Goal: Information Seeking & Learning: Learn about a topic

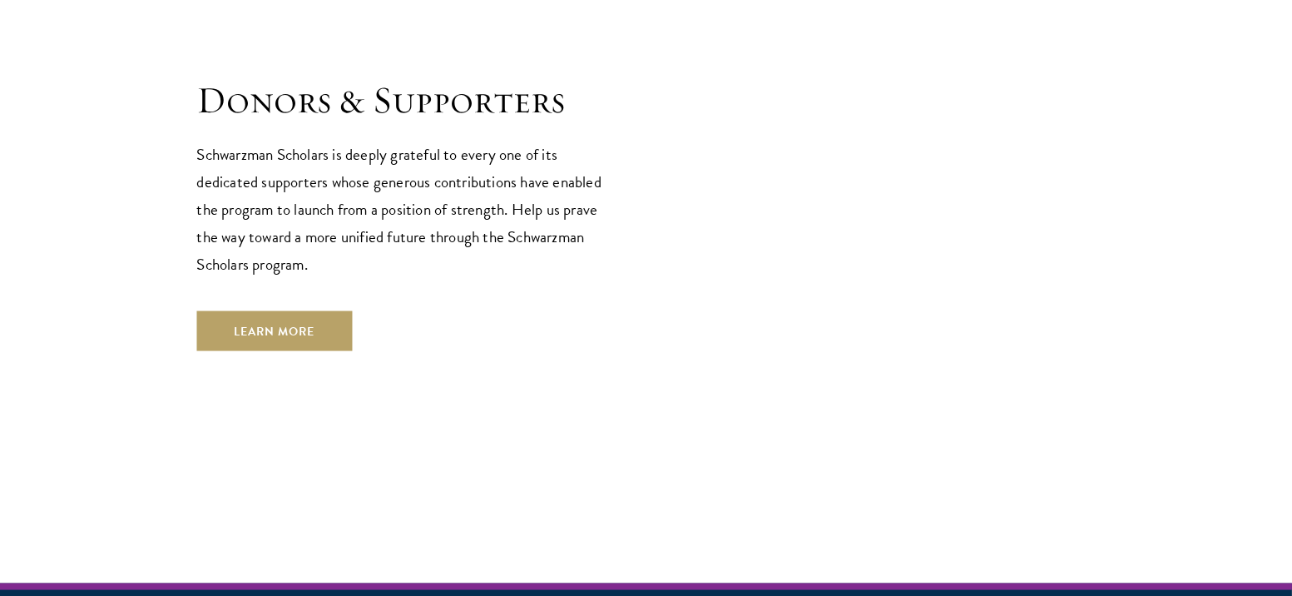
scroll to position [4751, 0]
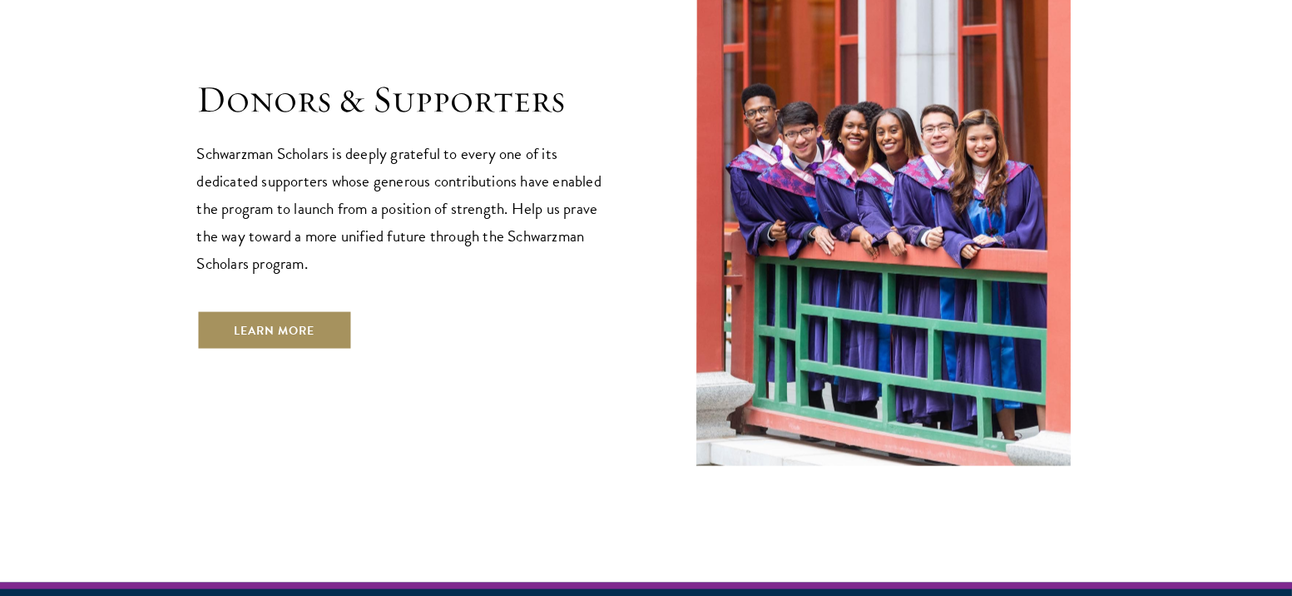
click at [225, 310] on link "Learn More" at bounding box center [275, 330] width 156 height 40
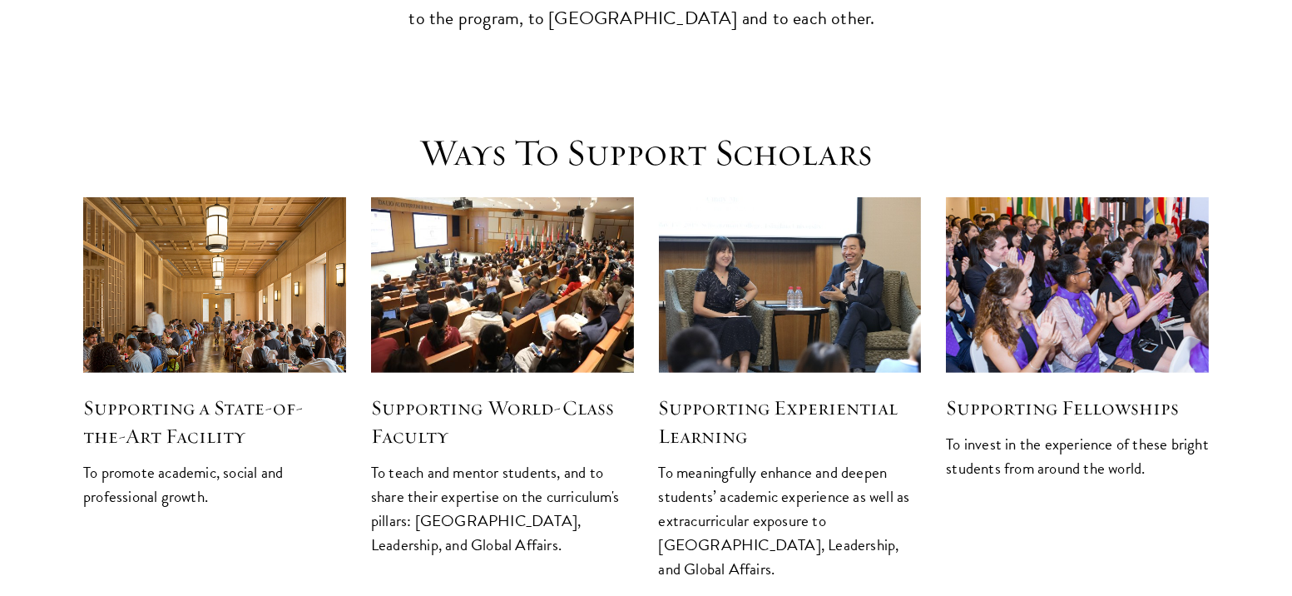
scroll to position [1964, 0]
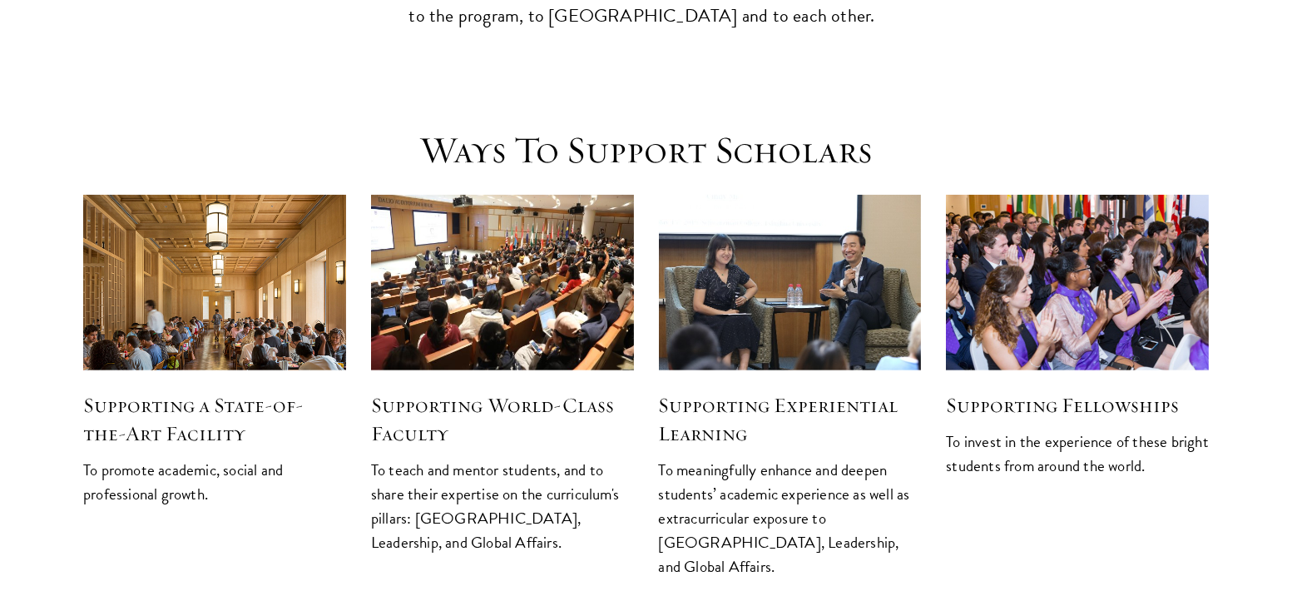
click at [980, 391] on h5 "Supporting Fellowships" at bounding box center [1077, 405] width 263 height 28
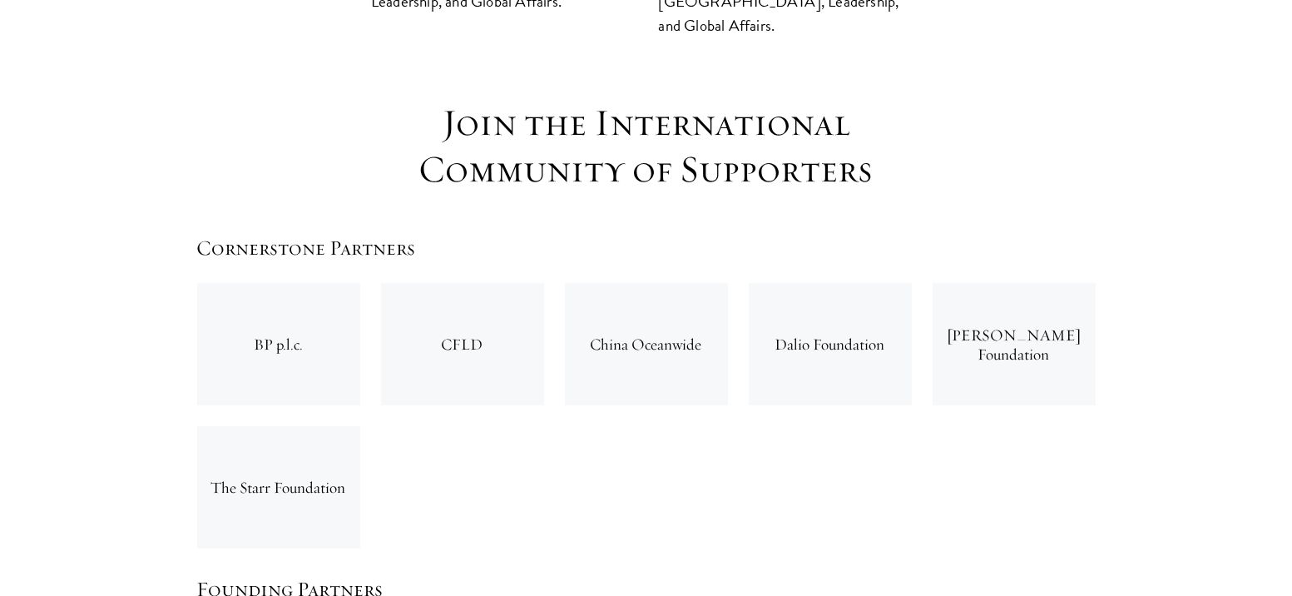
scroll to position [2506, 0]
click at [863, 282] on div "Dalio Foundation" at bounding box center [830, 343] width 163 height 122
click at [850, 282] on div "Dalio Foundation" at bounding box center [830, 343] width 163 height 122
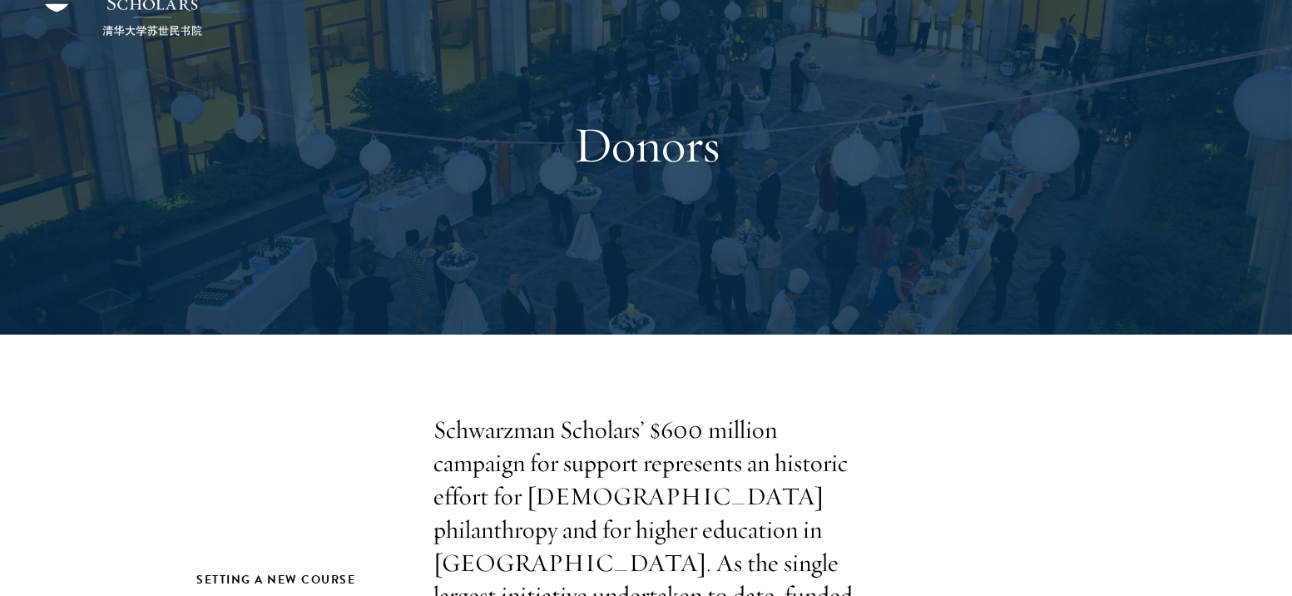
scroll to position [0, 0]
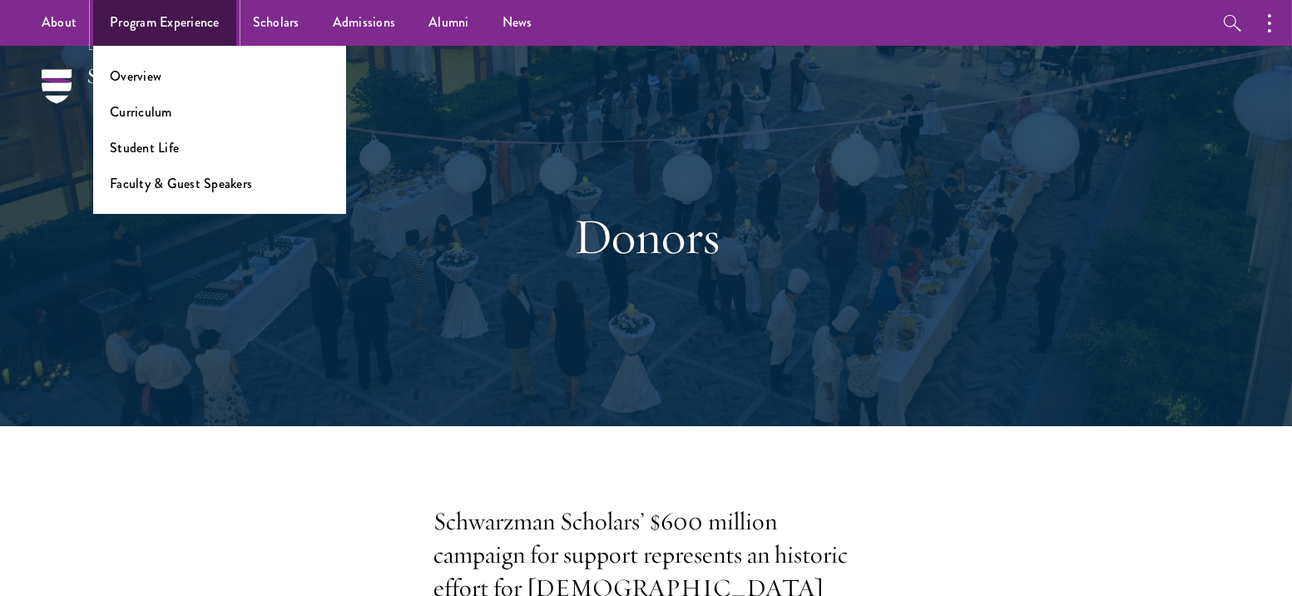
click at [207, 23] on link "Program Experience" at bounding box center [164, 23] width 143 height 46
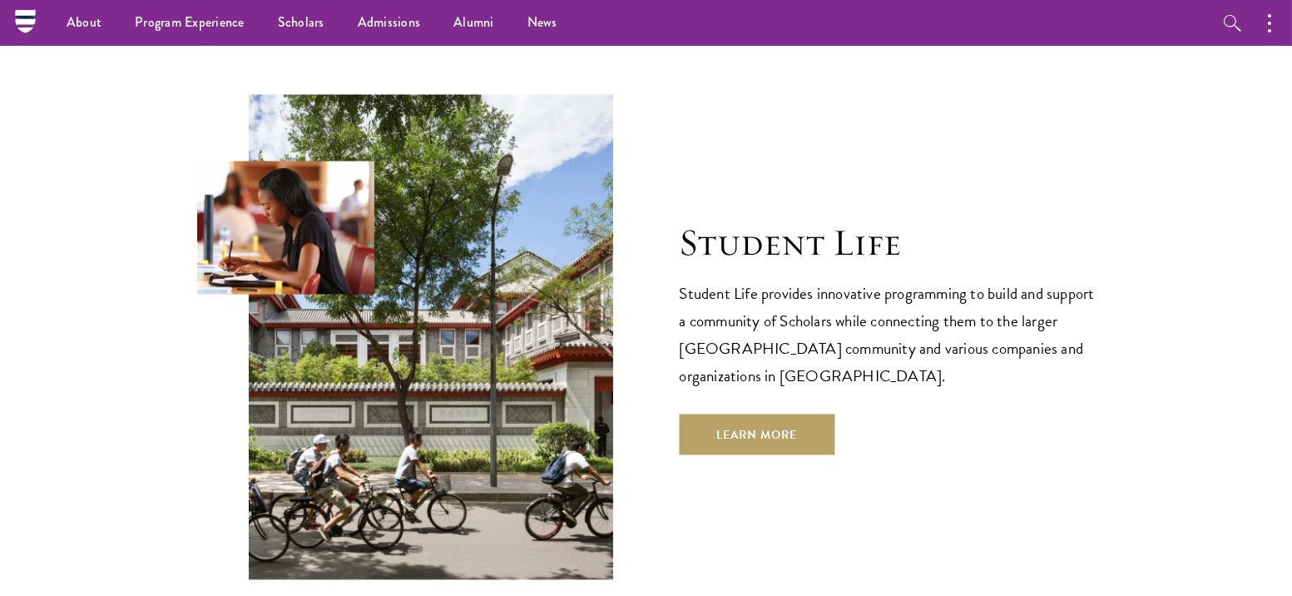
scroll to position [5422, 0]
click at [721, 415] on link "Learn More" at bounding box center [758, 435] width 156 height 40
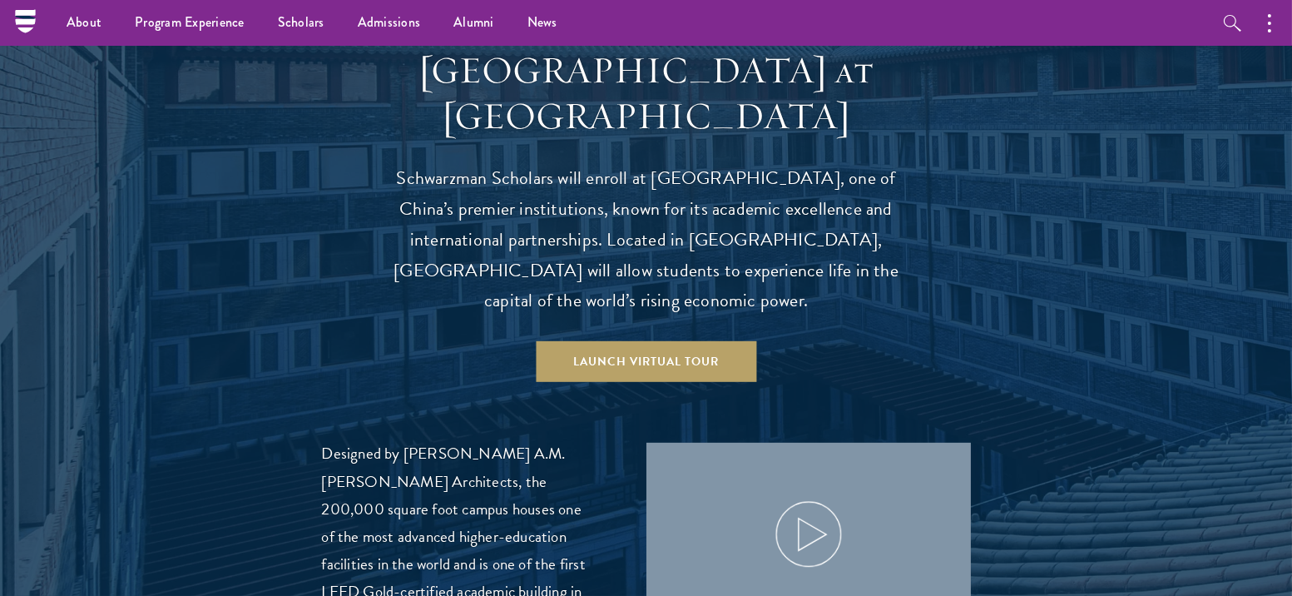
scroll to position [1576, 0]
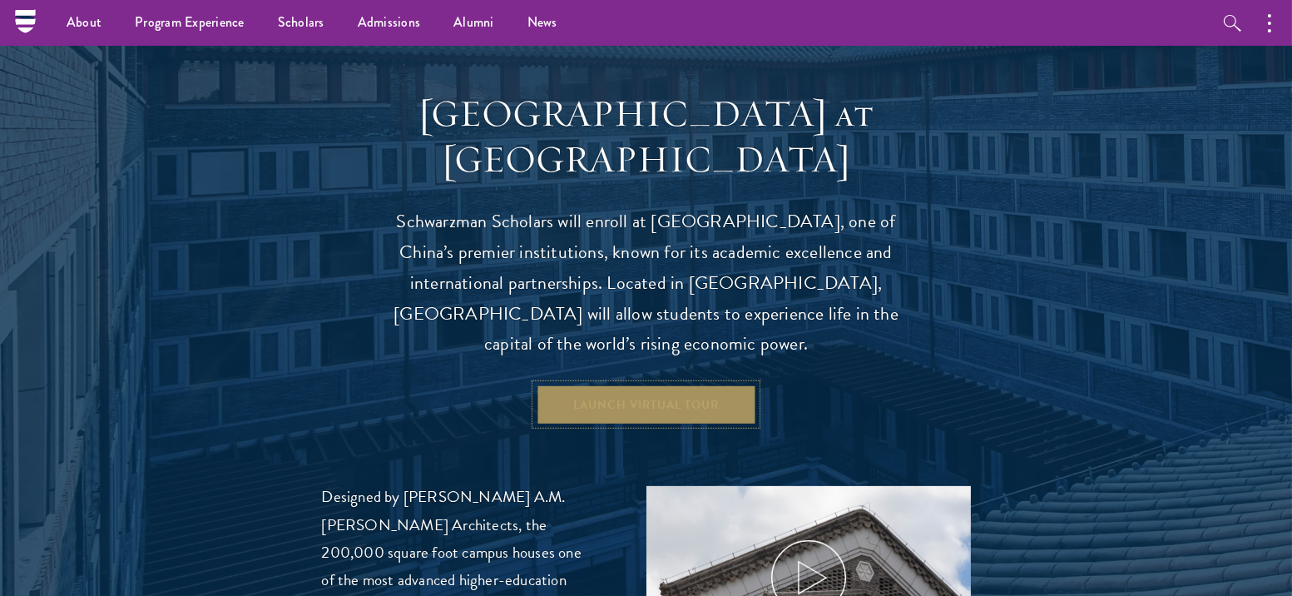
click at [694, 384] on link "Launch Virtual Tour" at bounding box center [646, 404] width 220 height 40
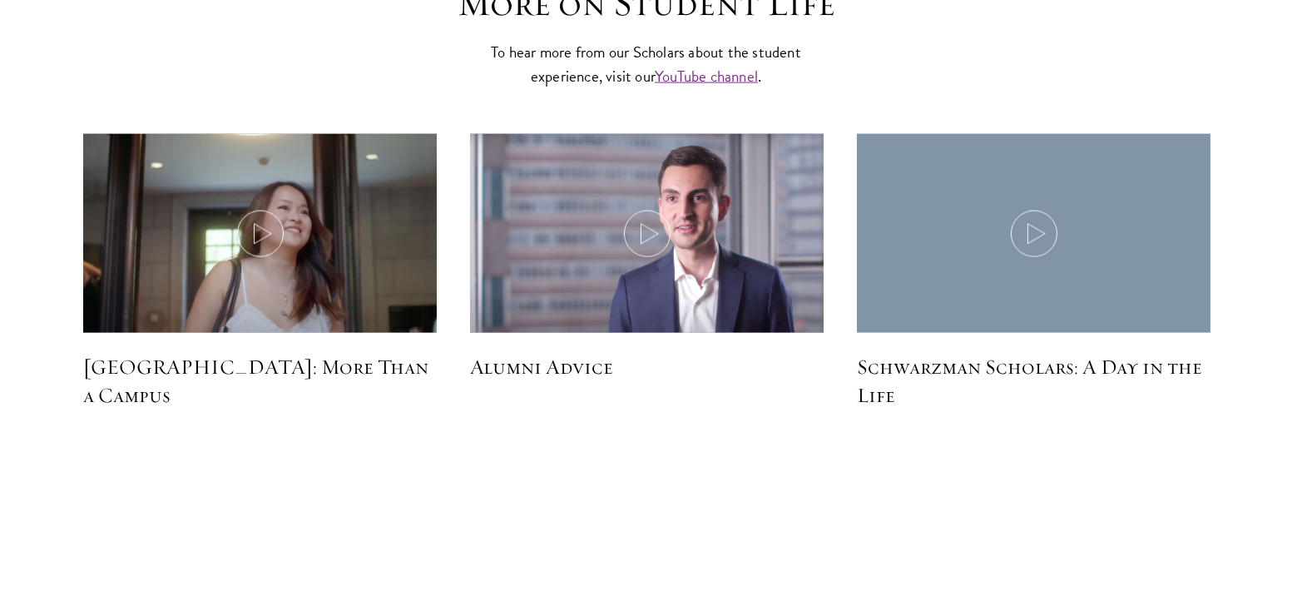
scroll to position [4970, 0]
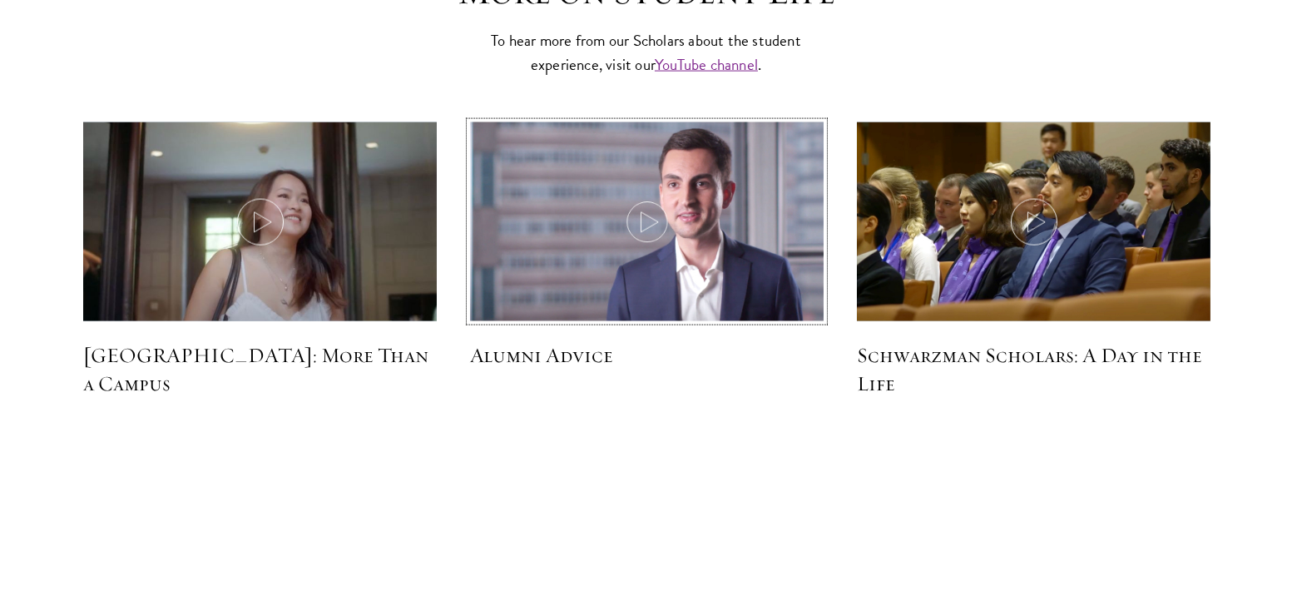
click at [642, 199] on icon at bounding box center [647, 222] width 47 height 47
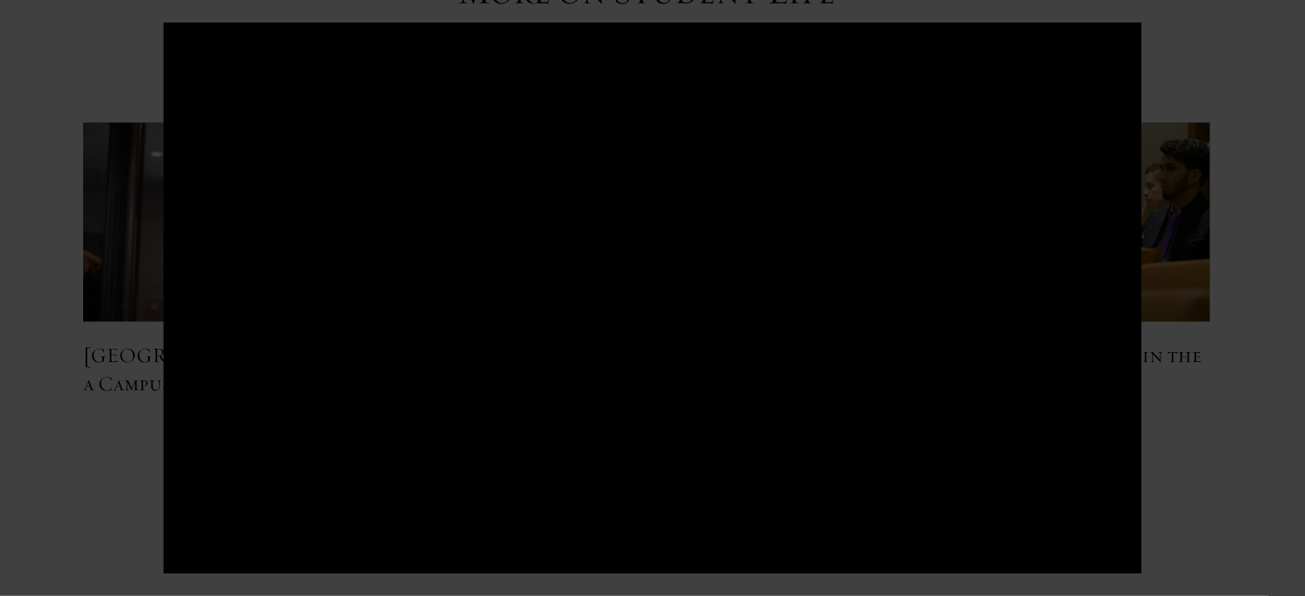
click at [1267, 250] on div at bounding box center [652, 298] width 1305 height 596
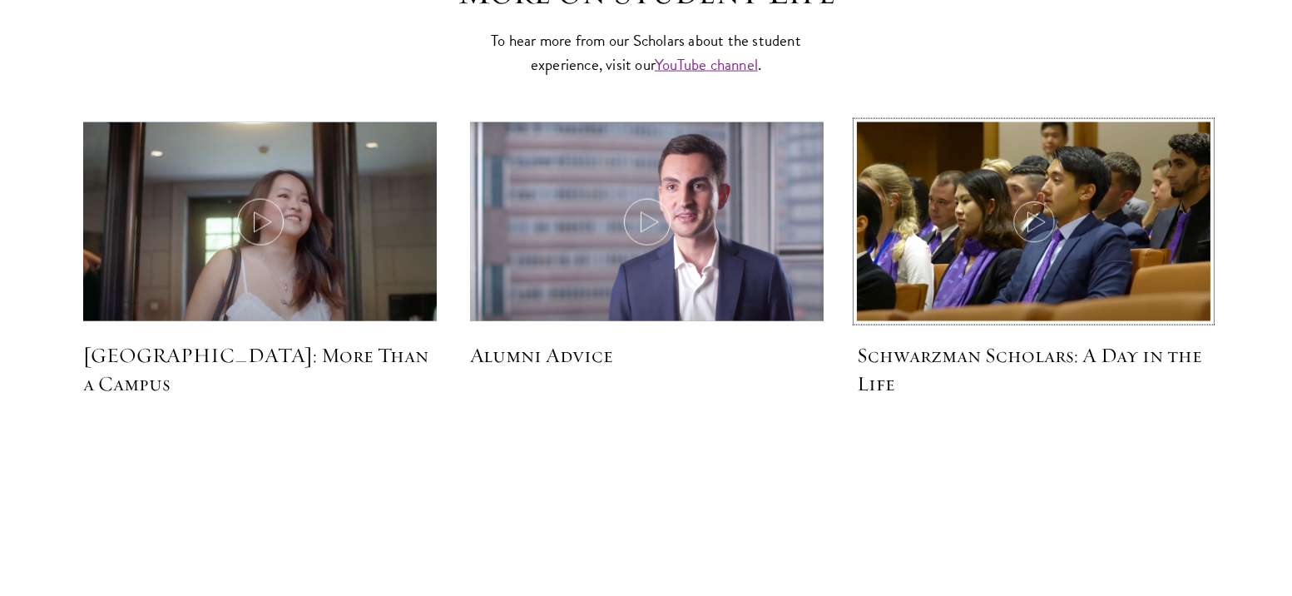
click at [1027, 199] on icon at bounding box center [1034, 222] width 47 height 47
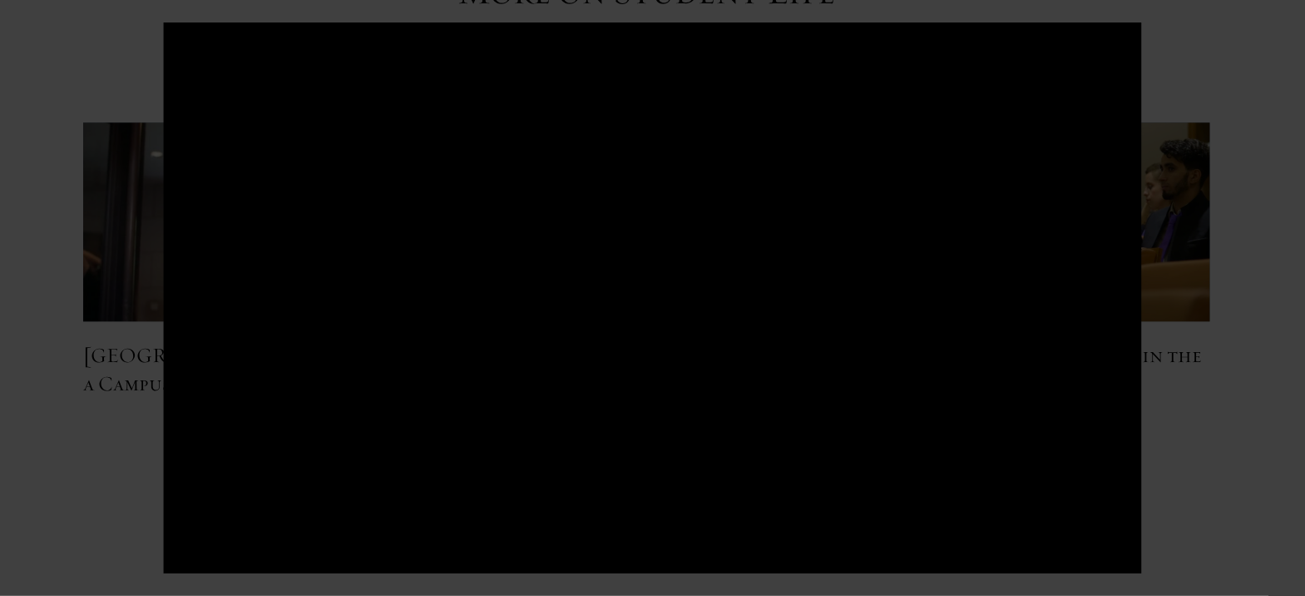
click at [1210, 261] on div at bounding box center [652, 298] width 1305 height 596
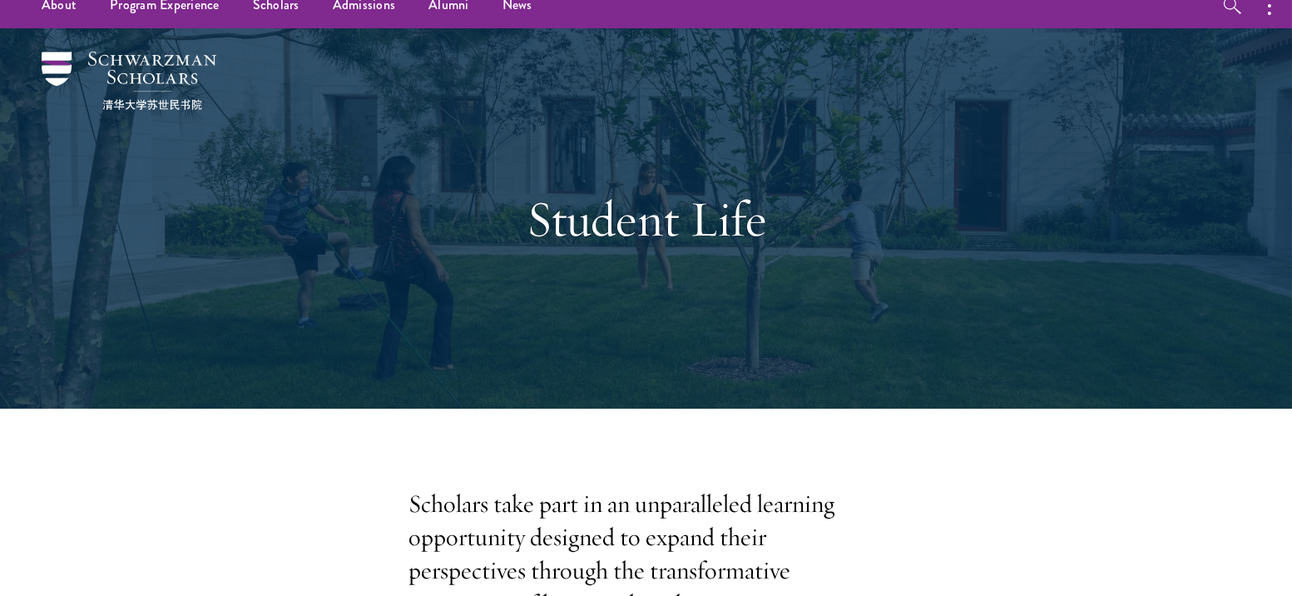
scroll to position [0, 0]
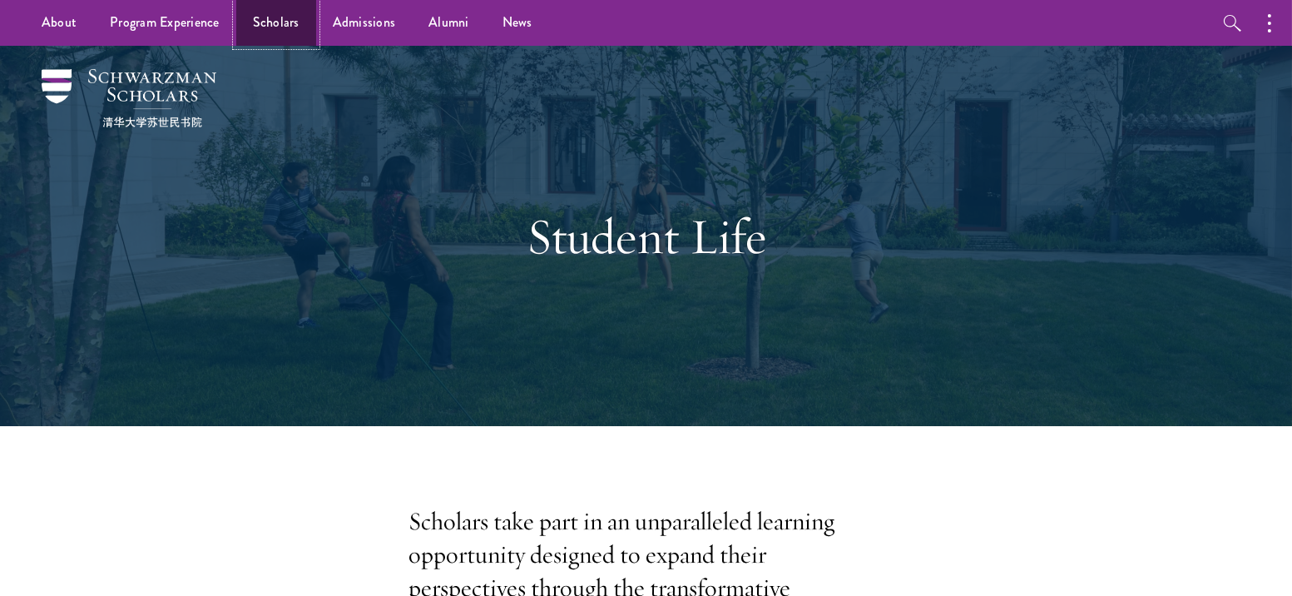
click at [244, 31] on link "Scholars" at bounding box center [276, 23] width 80 height 46
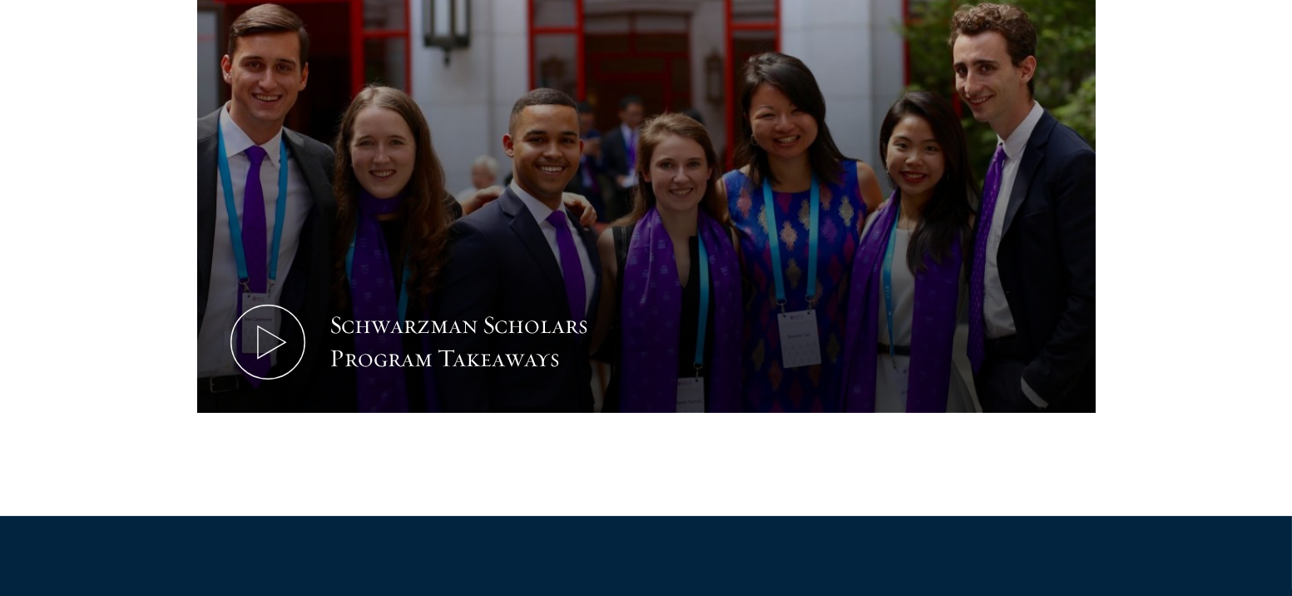
scroll to position [894, 0]
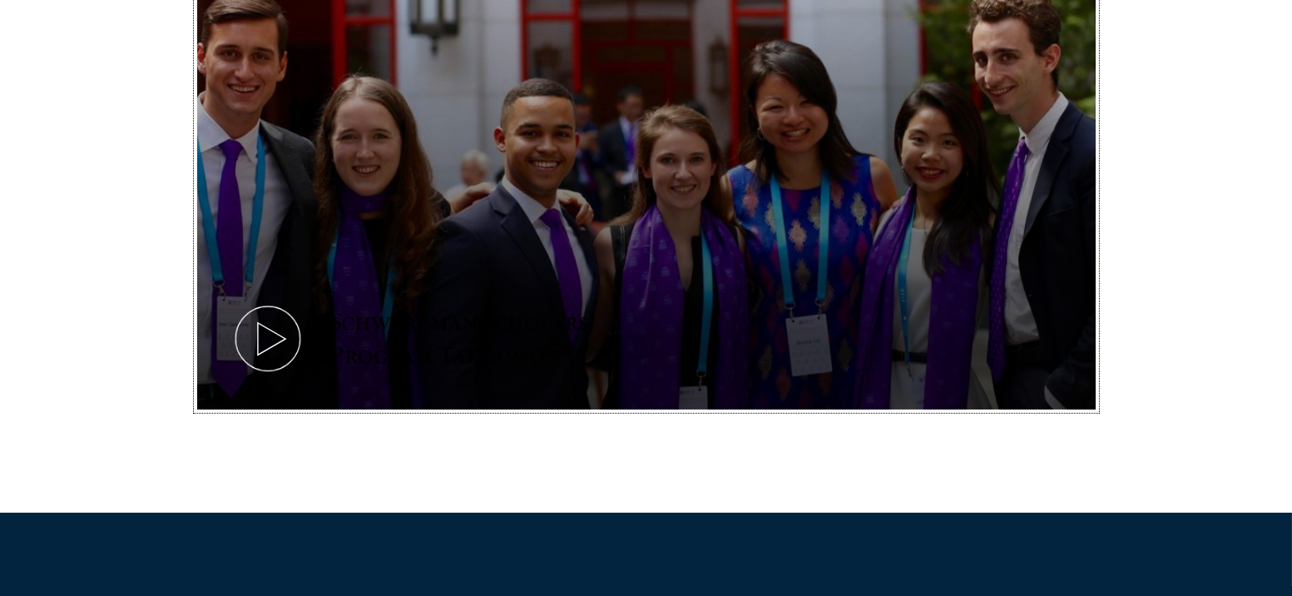
click at [267, 313] on icon at bounding box center [267, 338] width 75 height 75
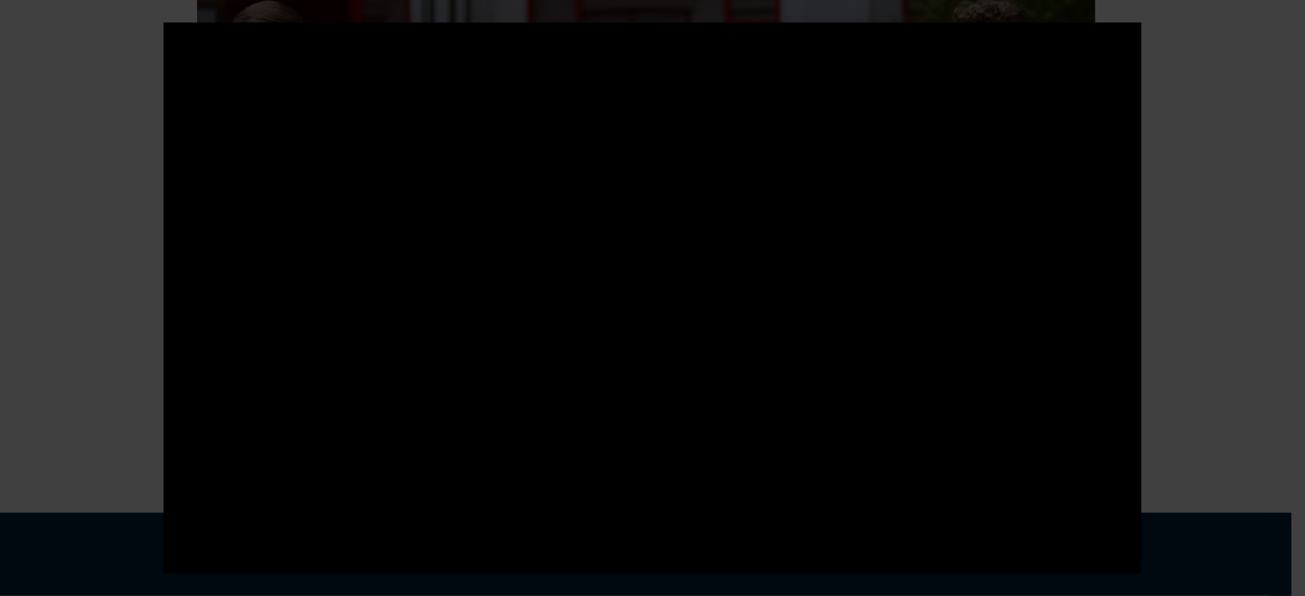
click at [1160, 215] on div at bounding box center [652, 298] width 1305 height 596
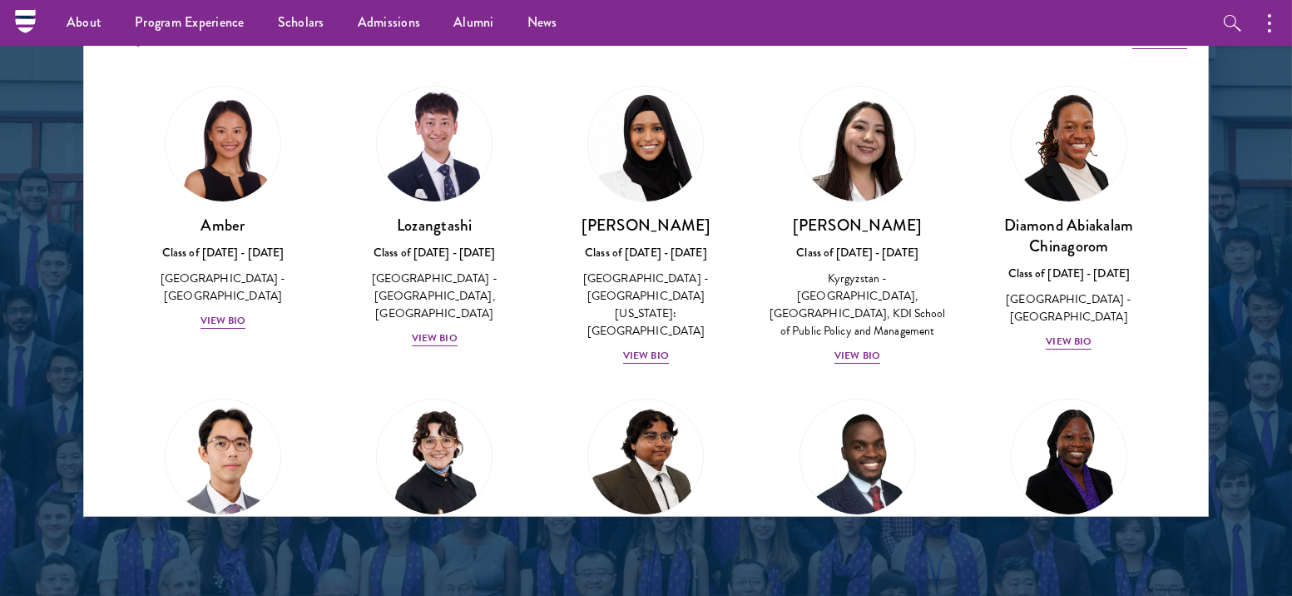
scroll to position [2060, 0]
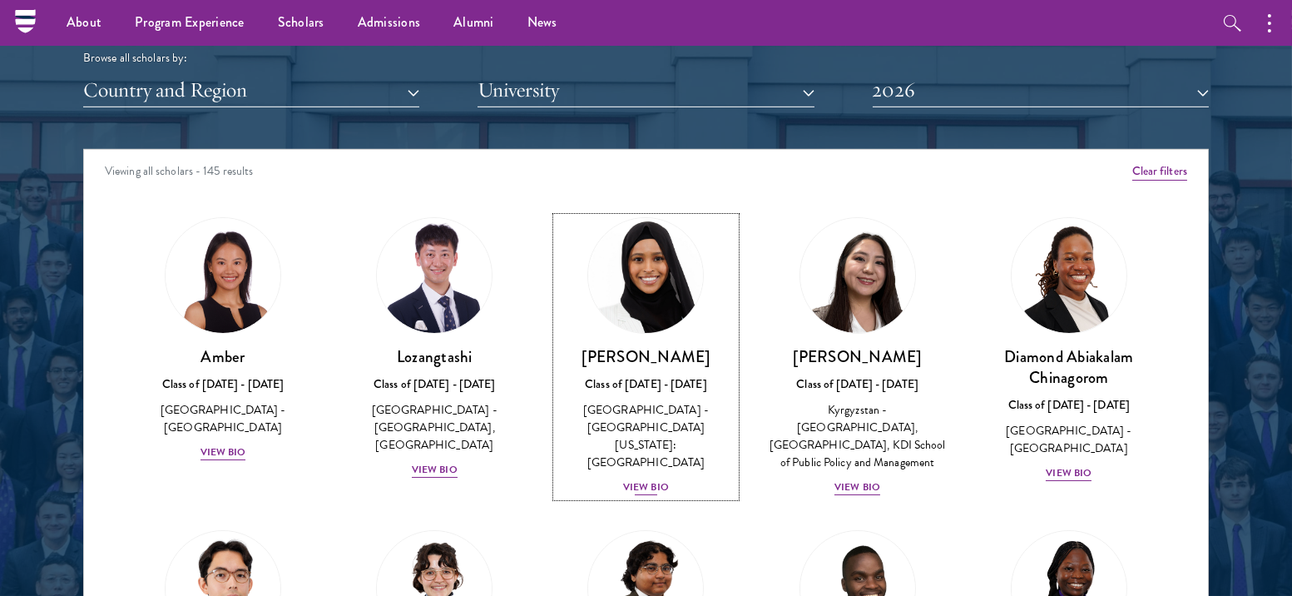
click at [638, 479] on div "View Bio" at bounding box center [646, 487] width 46 height 16
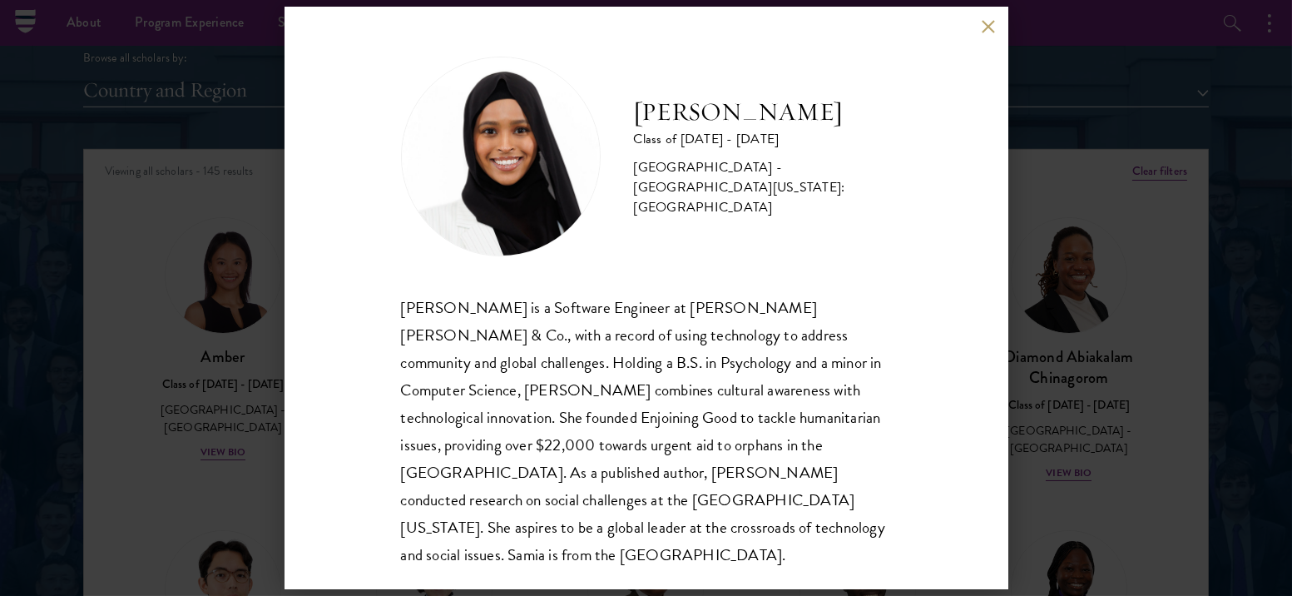
click at [984, 21] on button at bounding box center [989, 26] width 14 height 14
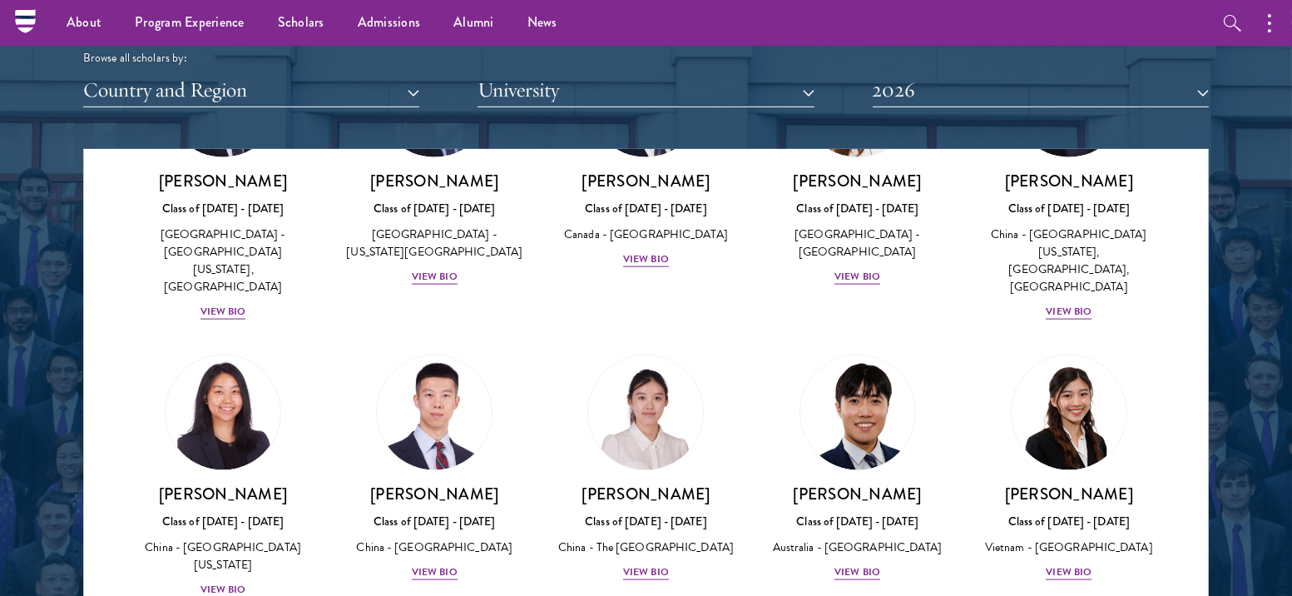
scroll to position [4514, 0]
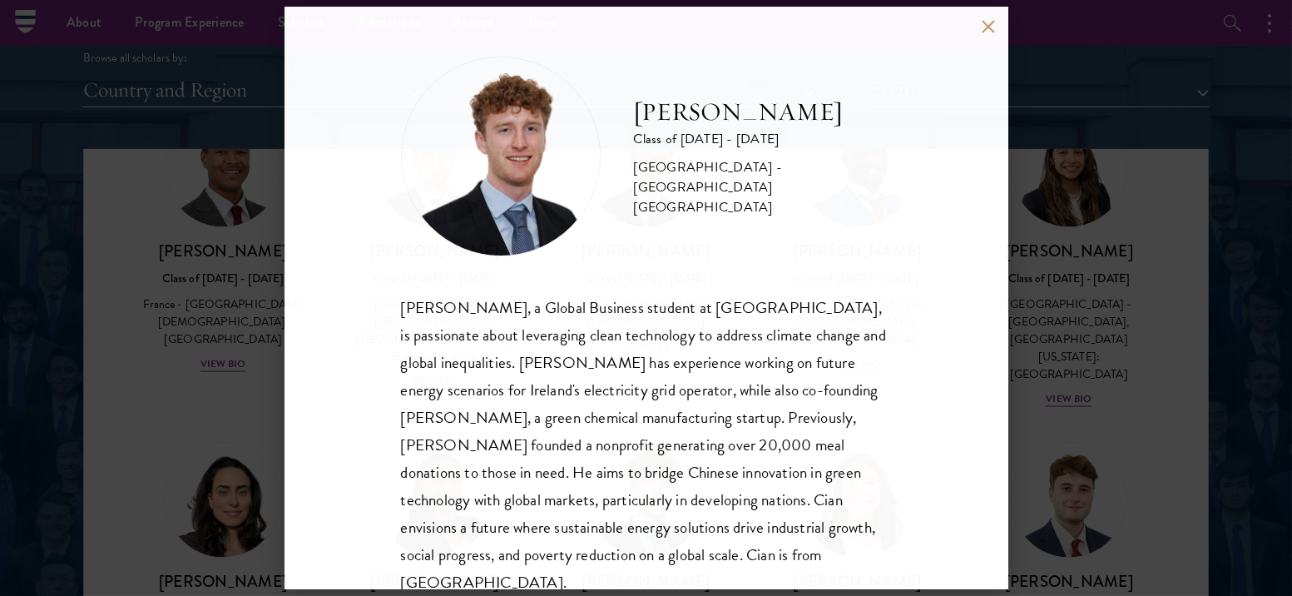
scroll to position [5100, 0]
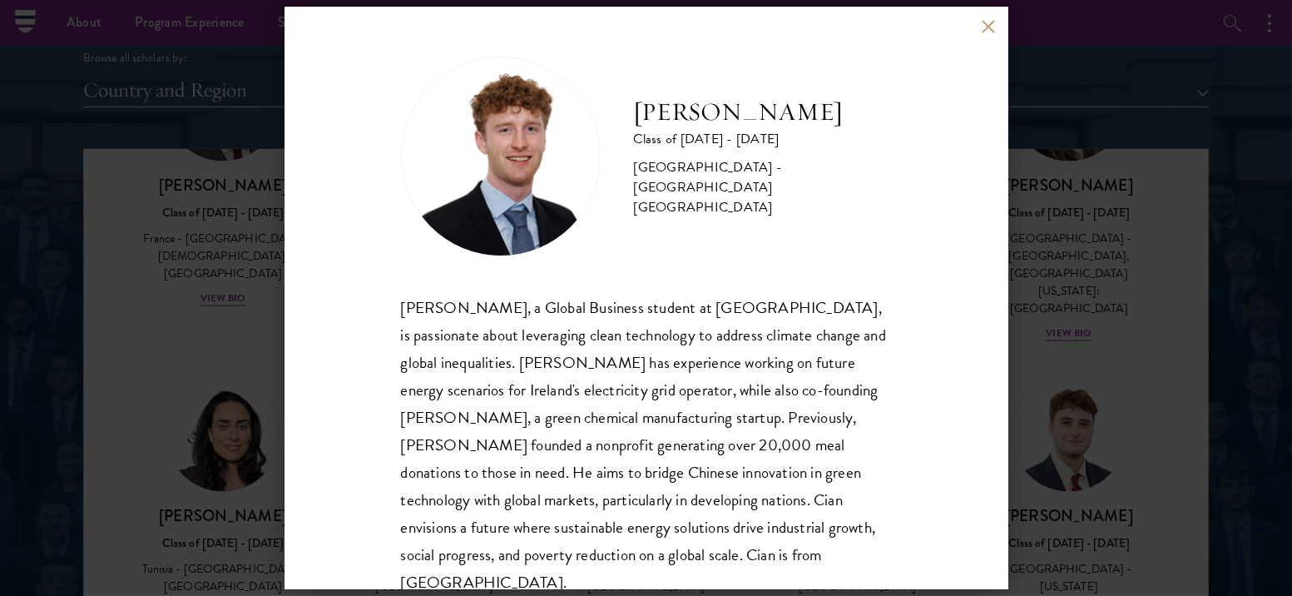
click at [988, 29] on button at bounding box center [989, 26] width 14 height 14
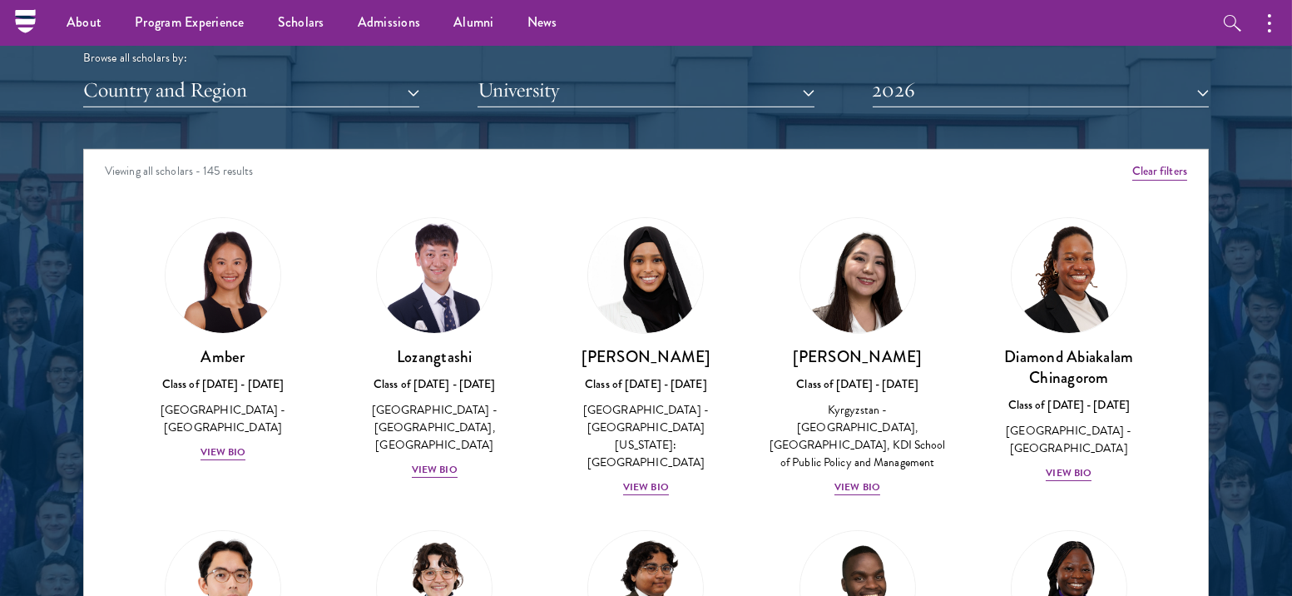
click at [0, 376] on div at bounding box center [646, 225] width 1292 height 1013
click at [37, 19] on nav "About Overview Leadership Donors Program Experience Overview Curriculum Student…" at bounding box center [540, 23] width 1031 height 46
click at [0, 35] on div "About Overview Leadership Donors Program Experience Overview Curriculum Student…" at bounding box center [646, 23] width 1292 height 46
click at [18, 20] on icon at bounding box center [25, 21] width 20 height 7
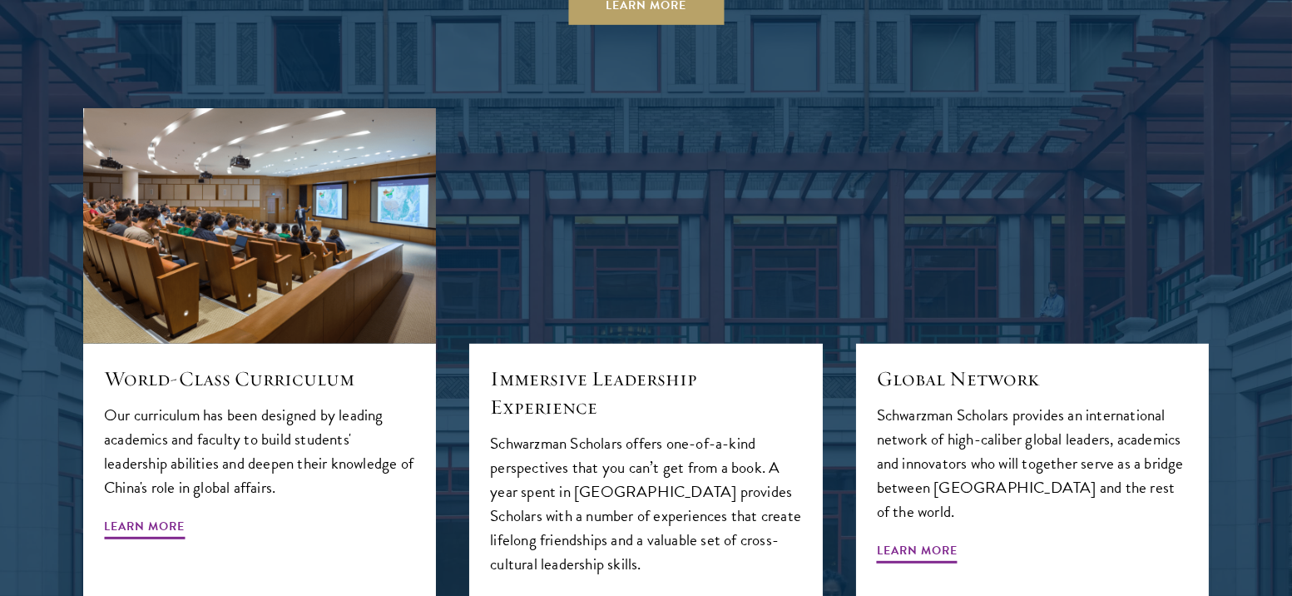
scroll to position [1716, 0]
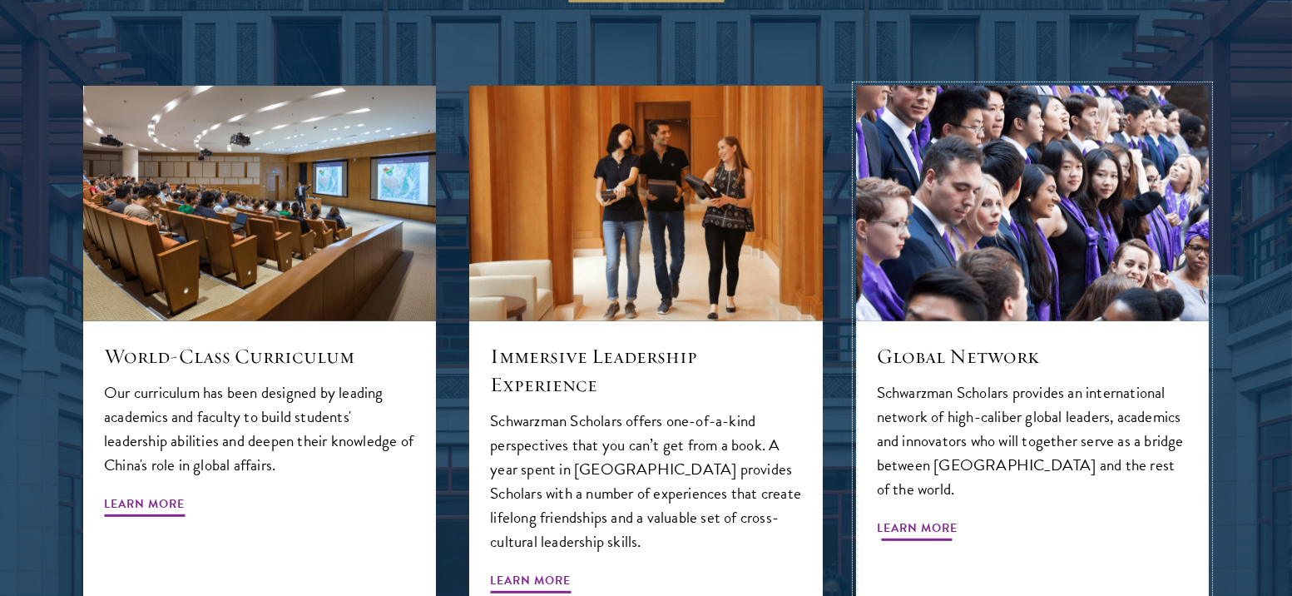
click at [921, 518] on span "Learn More" at bounding box center [917, 531] width 81 height 26
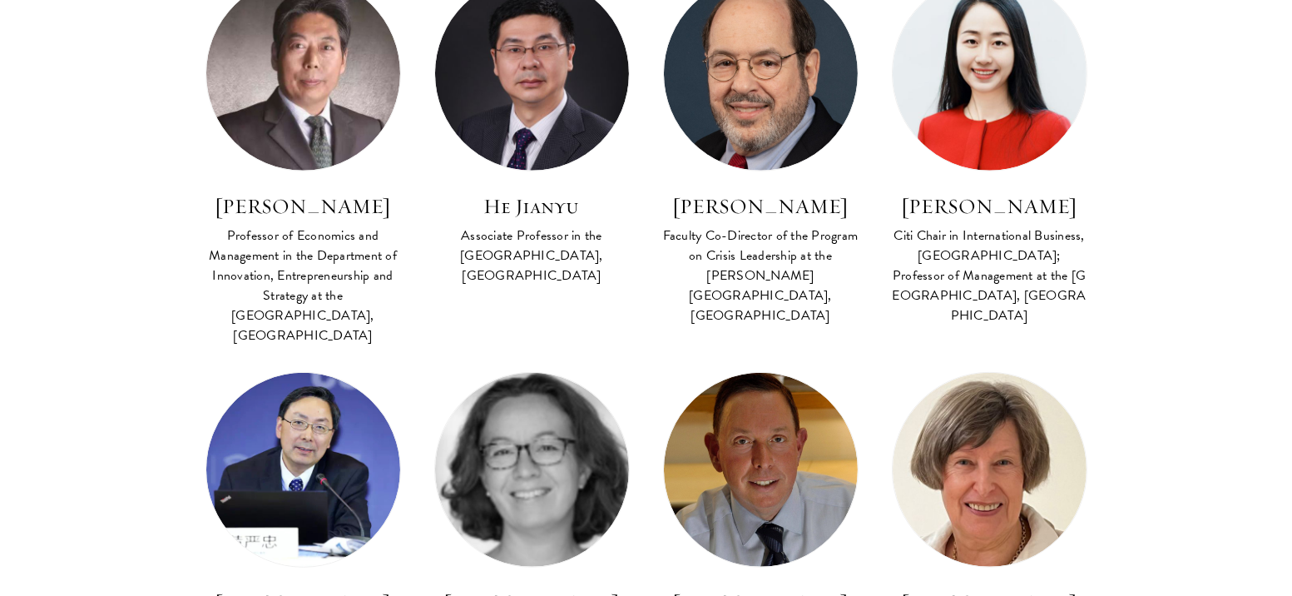
scroll to position [2139, 0]
